Goal: Task Accomplishment & Management: Use online tool/utility

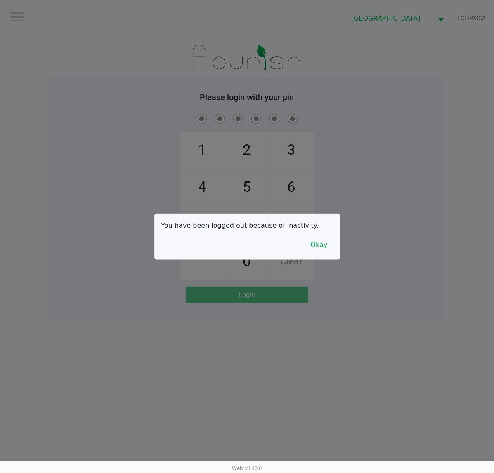
click at [133, 83] on div at bounding box center [247, 236] width 494 height 473
checkbox input "true"
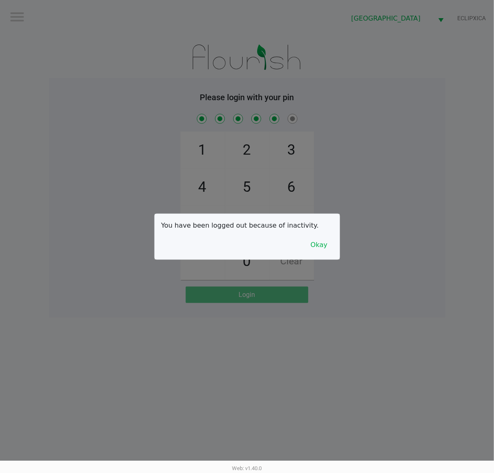
checkbox input "true"
checkbox input "false"
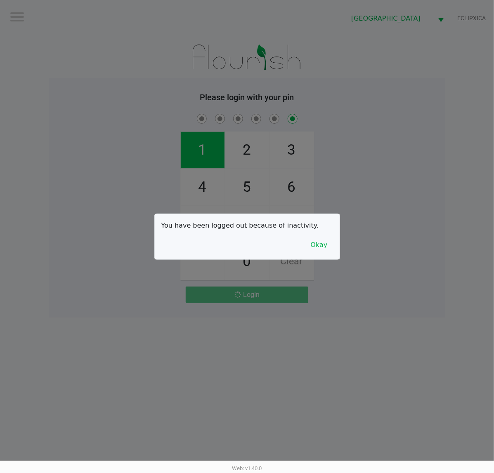
checkbox input "false"
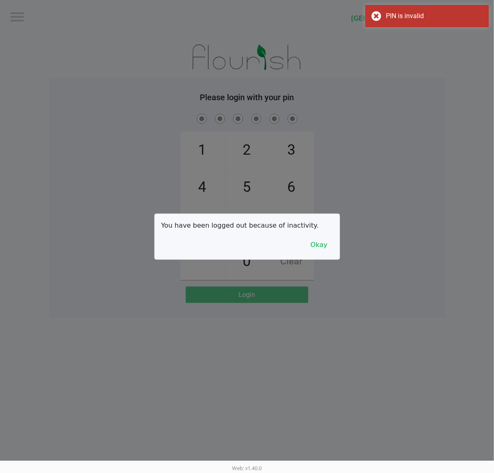
checkbox input "true"
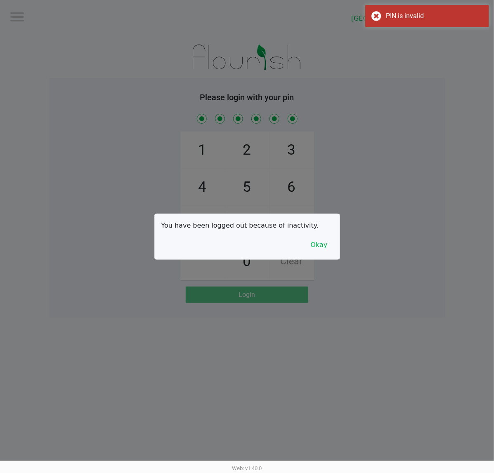
checkbox input "true"
